Goal: Task Accomplishment & Management: Manage account settings

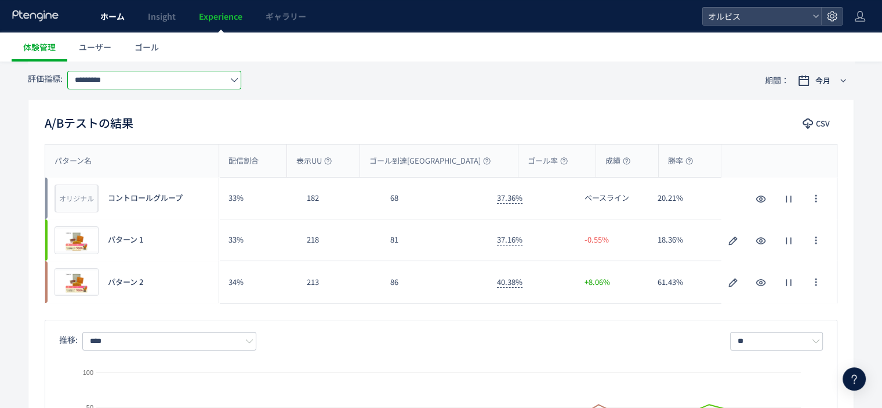
click at [112, 19] on span "ホーム" at bounding box center [112, 16] width 24 height 12
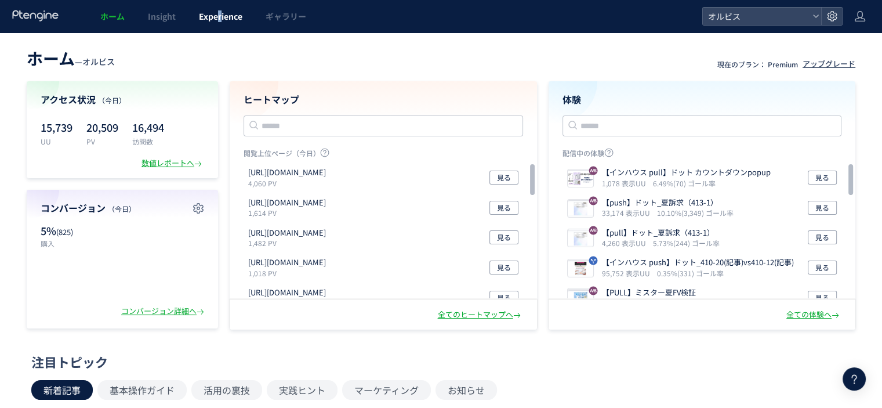
click at [221, 18] on span "Experience" at bounding box center [220, 16] width 43 height 12
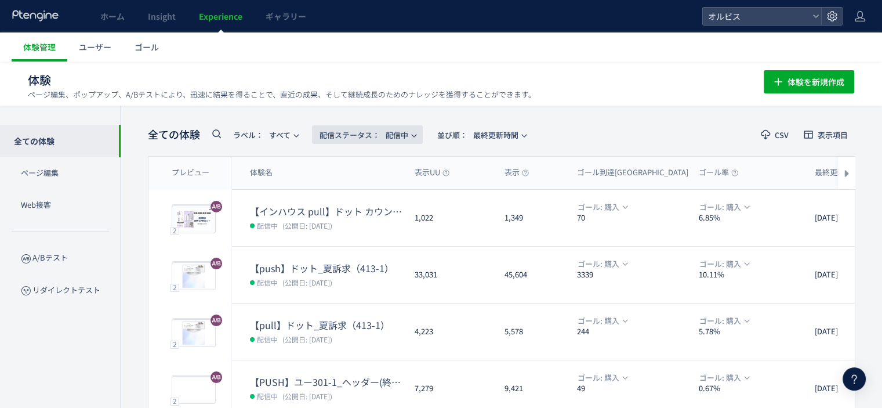
click at [400, 135] on span "配信ステータス​： 配信中" at bounding box center [363, 134] width 89 height 19
click at [363, 228] on li "停止中" at bounding box center [370, 229] width 48 height 21
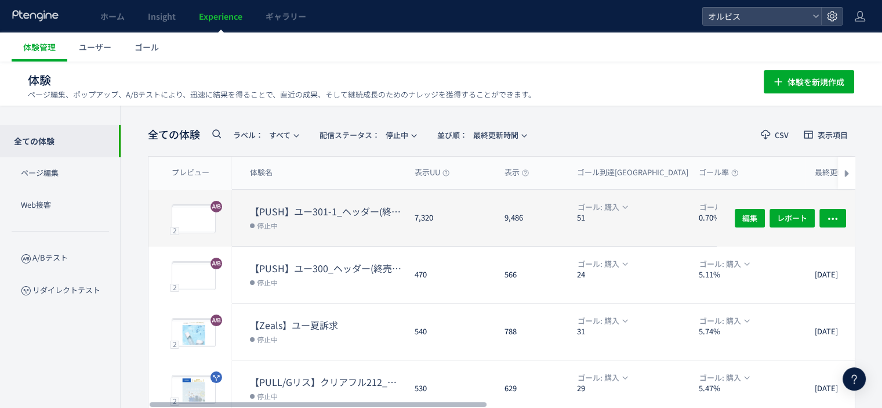
click at [361, 227] on dd "停止中" at bounding box center [327, 224] width 155 height 15
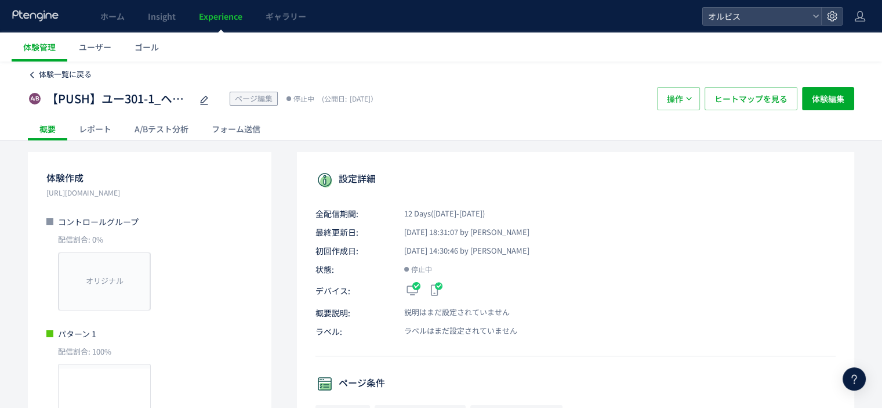
click at [35, 74] on icon at bounding box center [32, 75] width 8 height 8
